Goal: Communication & Community: Participate in discussion

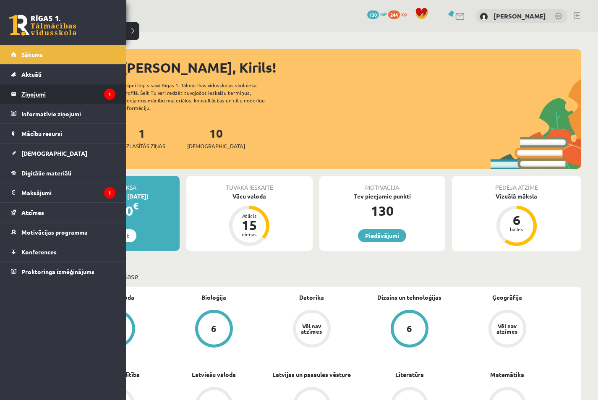
click at [33, 97] on legend "Ziņojumi 1" at bounding box center [68, 93] width 94 height 19
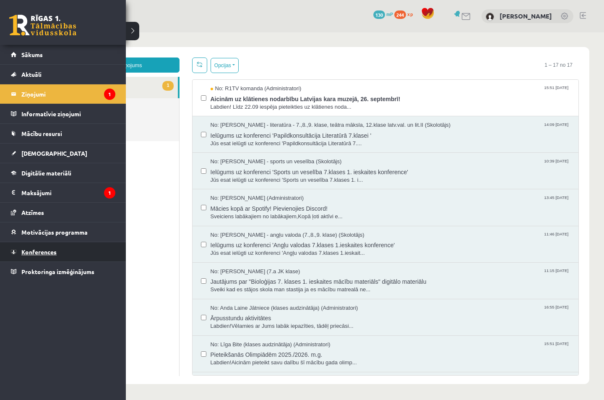
click at [26, 250] on span "Konferences" at bounding box center [38, 252] width 35 height 8
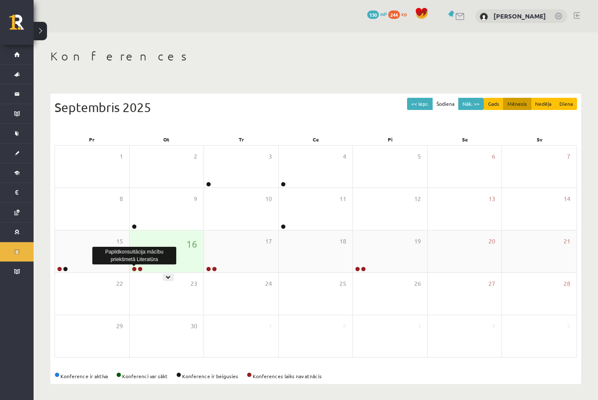
click at [135, 267] on link at bounding box center [134, 268] width 5 height 5
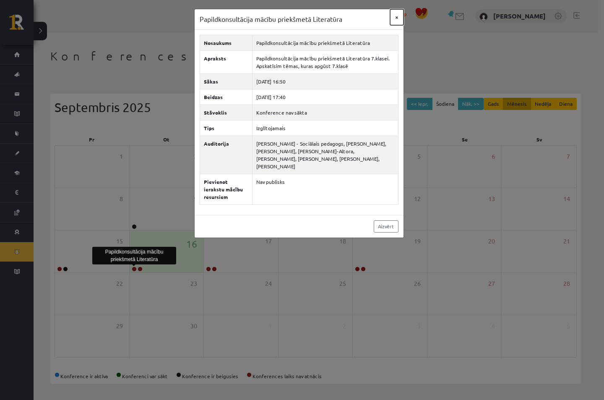
click at [396, 21] on button "×" at bounding box center [396, 17] width 13 height 16
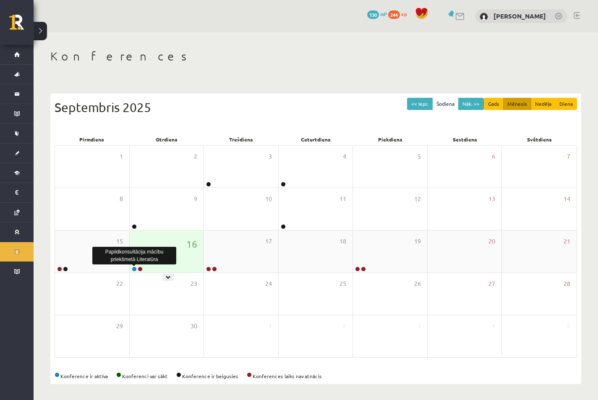
click at [133, 270] on link at bounding box center [134, 268] width 5 height 5
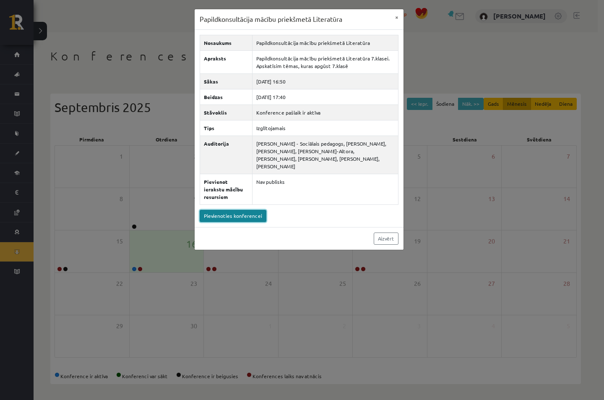
click at [242, 210] on link "Pievienoties konferencei" at bounding box center [233, 216] width 67 height 12
click at [396, 18] on button "×" at bounding box center [396, 17] width 13 height 16
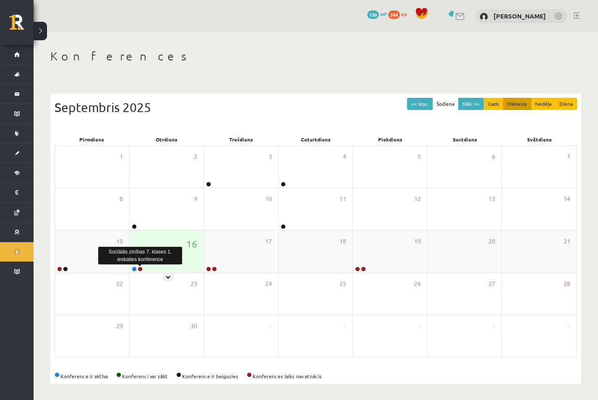
click at [141, 268] on link at bounding box center [140, 268] width 5 height 5
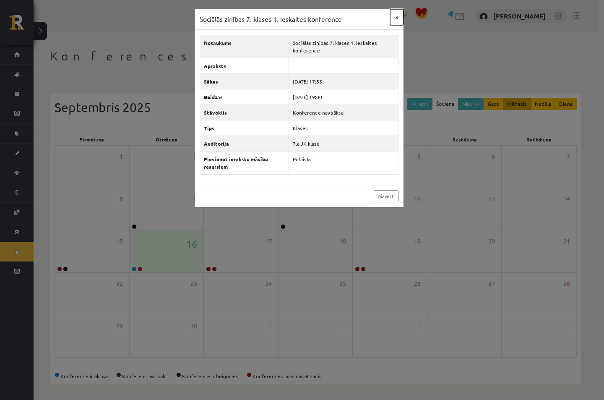
click at [396, 18] on button "×" at bounding box center [396, 17] width 13 height 16
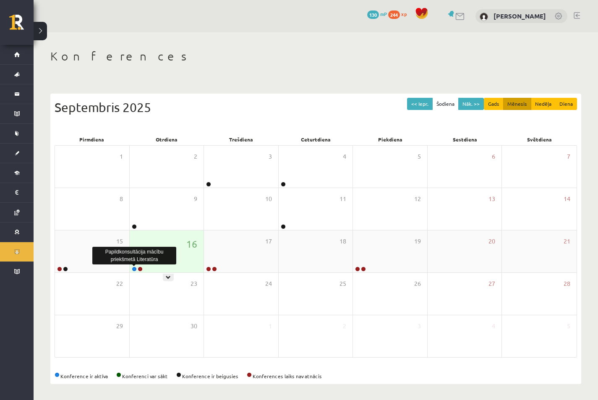
click at [134, 268] on link at bounding box center [134, 268] width 5 height 5
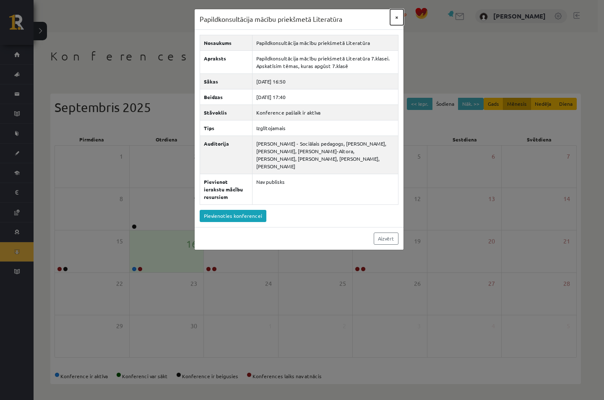
click at [398, 20] on button "×" at bounding box center [396, 17] width 13 height 16
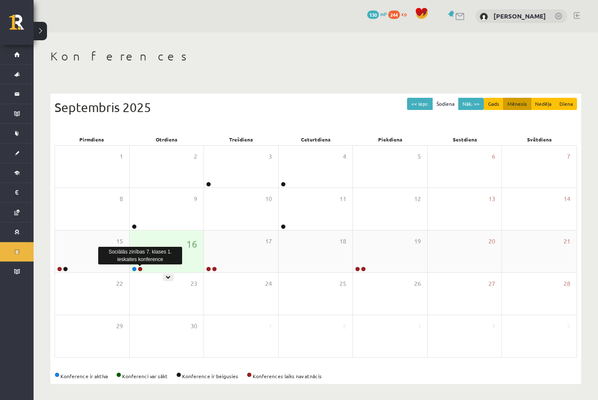
click at [141, 269] on link at bounding box center [140, 268] width 5 height 5
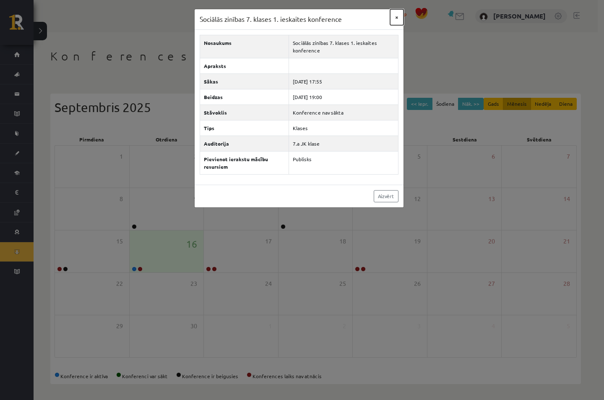
click at [396, 21] on button "×" at bounding box center [396, 17] width 13 height 16
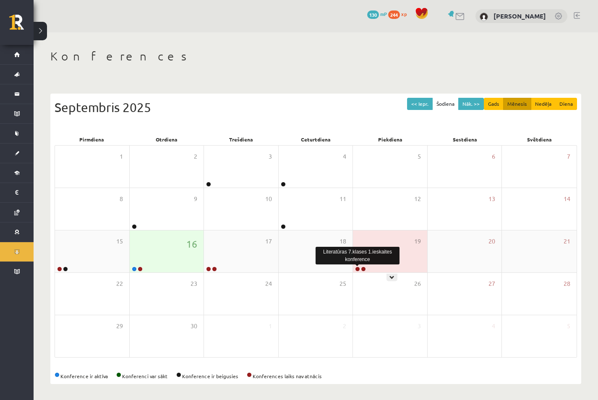
click at [355, 270] on link at bounding box center [357, 268] width 5 height 5
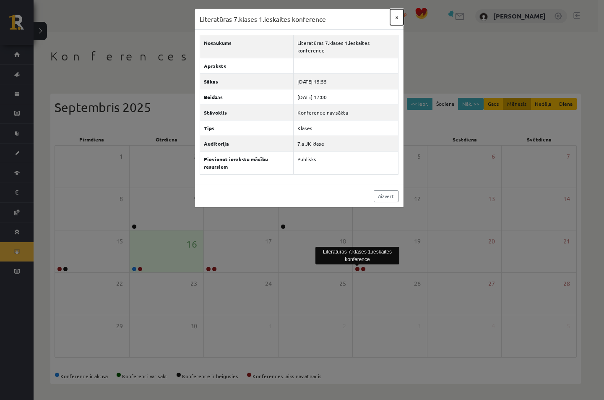
click at [392, 22] on button "×" at bounding box center [396, 17] width 13 height 16
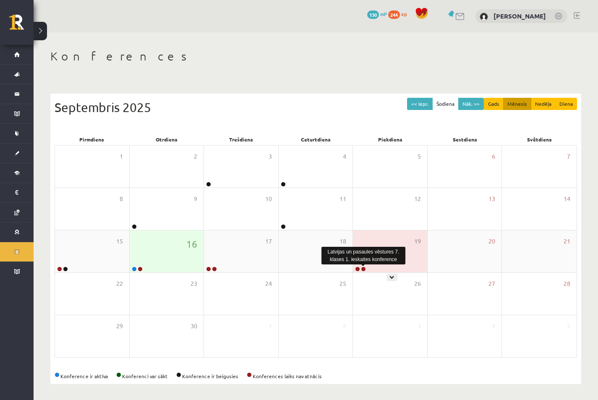
click at [365, 268] on link at bounding box center [363, 268] width 5 height 5
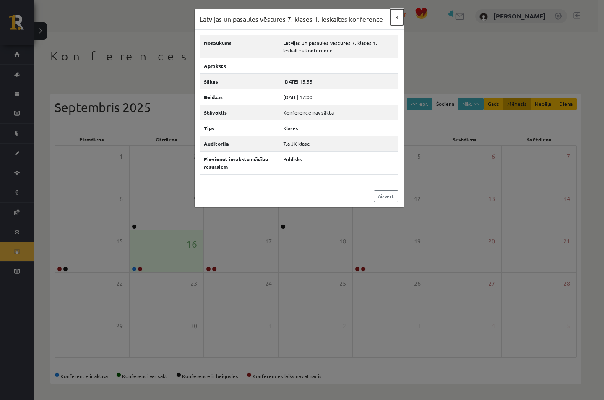
click at [398, 18] on button "×" at bounding box center [396, 17] width 13 height 16
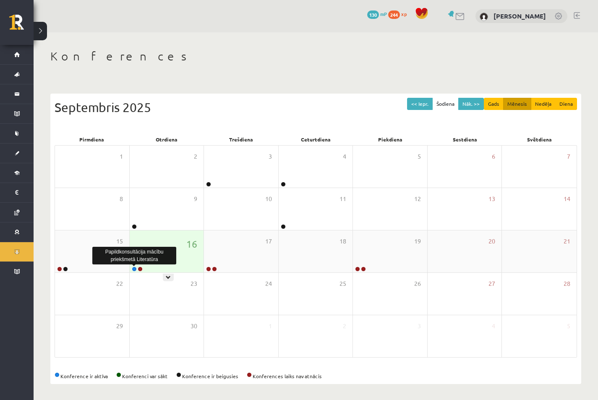
click at [133, 268] on link at bounding box center [134, 268] width 5 height 5
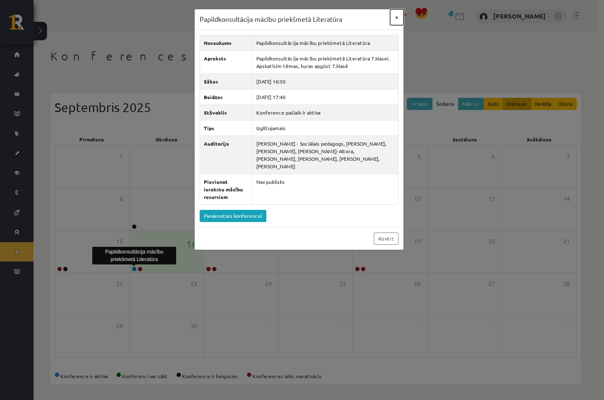
click at [394, 17] on button "×" at bounding box center [396, 17] width 13 height 16
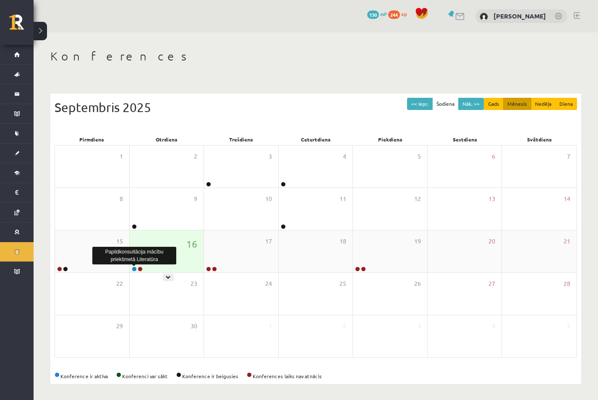
click at [133, 270] on link at bounding box center [134, 268] width 5 height 5
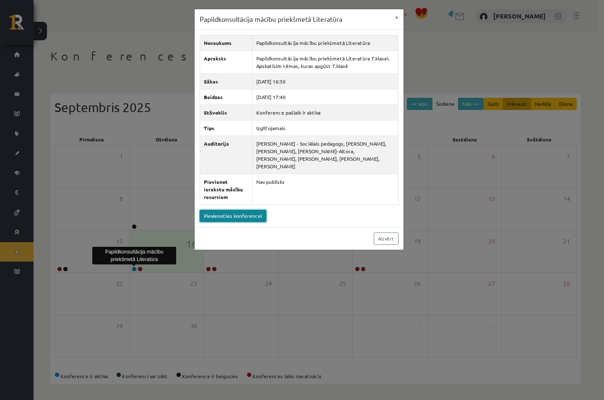
click at [219, 210] on link "Pievienoties konferencei" at bounding box center [233, 216] width 67 height 12
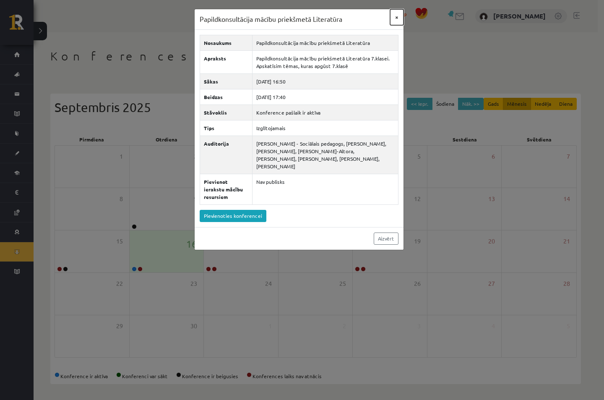
click at [396, 19] on button "×" at bounding box center [396, 17] width 13 height 16
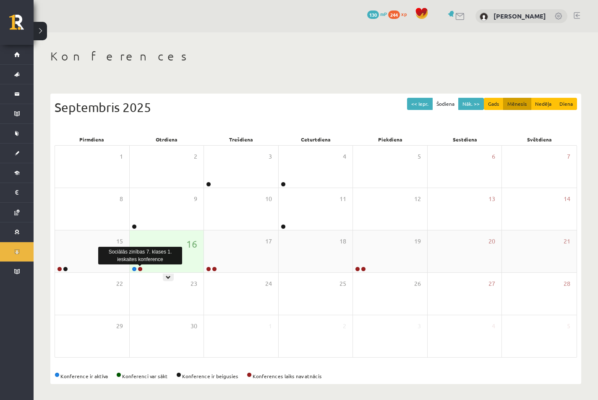
click at [141, 268] on link at bounding box center [140, 268] width 5 height 5
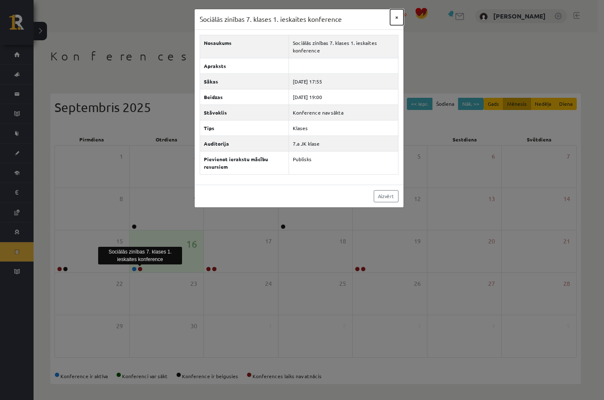
click at [398, 15] on button "×" at bounding box center [396, 17] width 13 height 16
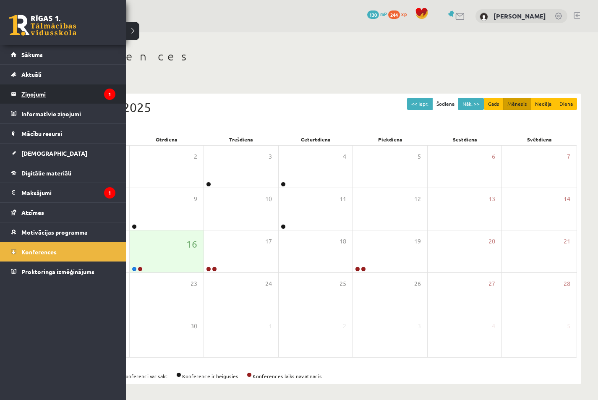
click at [25, 92] on legend "Ziņojumi 1" at bounding box center [68, 93] width 94 height 19
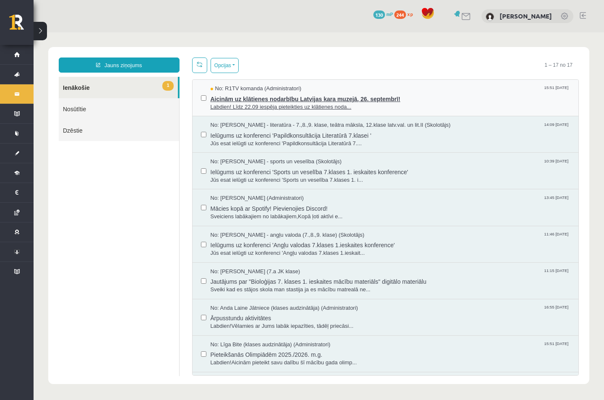
click at [443, 103] on span "Labdien! Līdz 22.09 iespēja pieteikties uz klātienes noda..." at bounding box center [391, 107] width 360 height 8
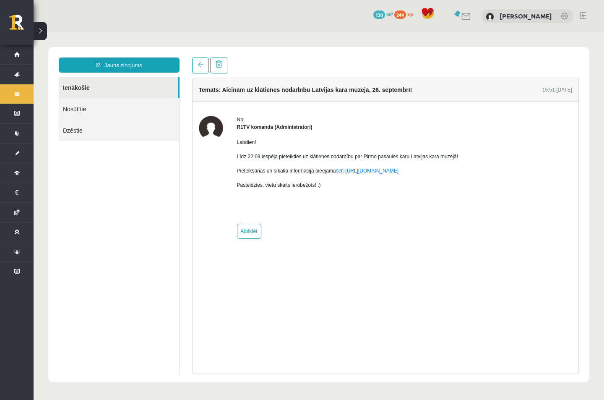
click at [354, 32] on body "Jauns ziņojums Ienākošie Nosūtītie Dzēstie ********* ********* ******* Temats: …" at bounding box center [319, 214] width 570 height 364
